Goal: Task Accomplishment & Management: Manage account settings

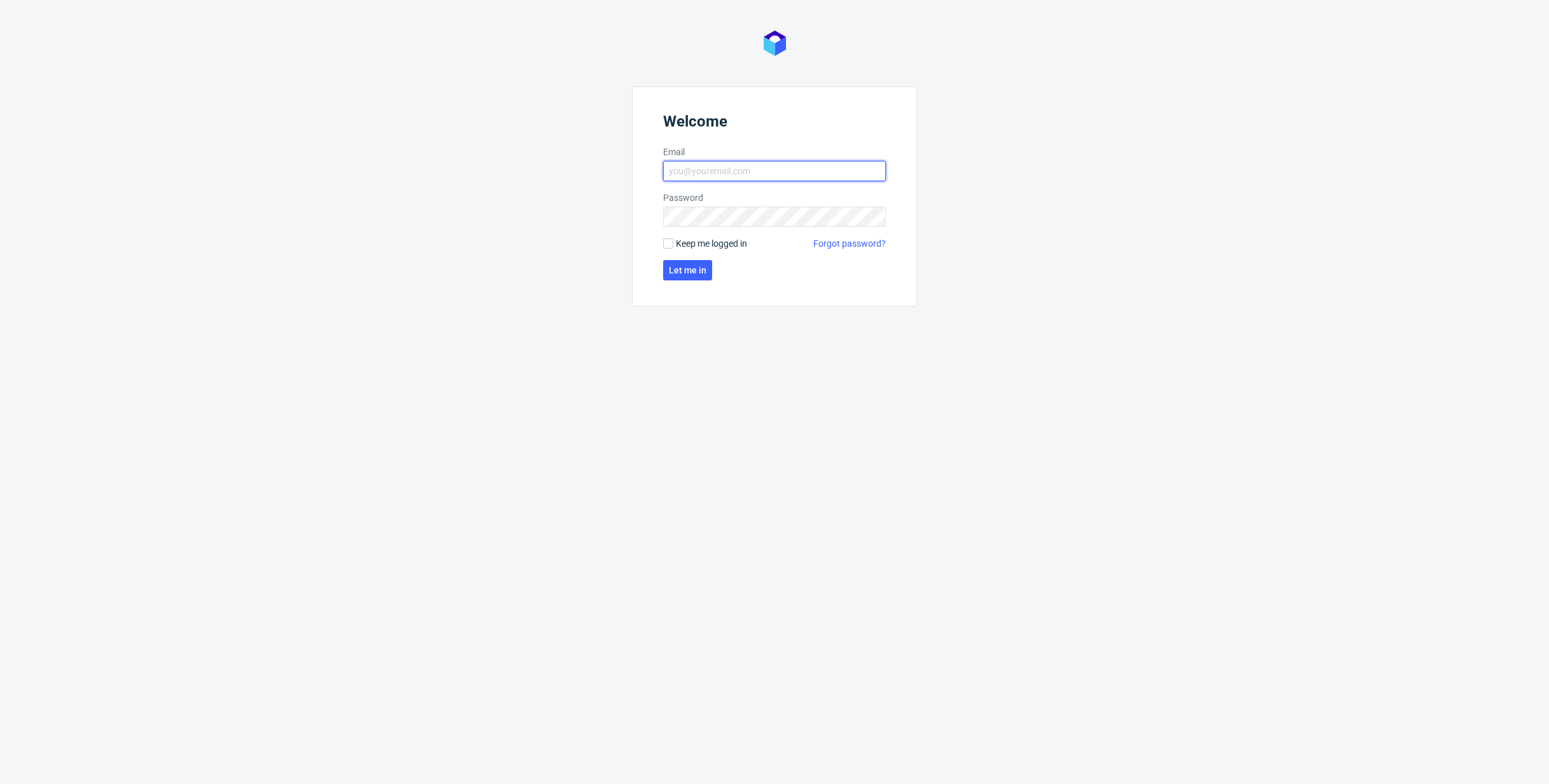
click at [688, 165] on input "Email" at bounding box center [774, 170] width 223 height 20
type input "bartosz.stoinski@packhelp.com"
click at [697, 273] on span "Let me in" at bounding box center [687, 270] width 37 height 9
